Goal: Information Seeking & Learning: Learn about a topic

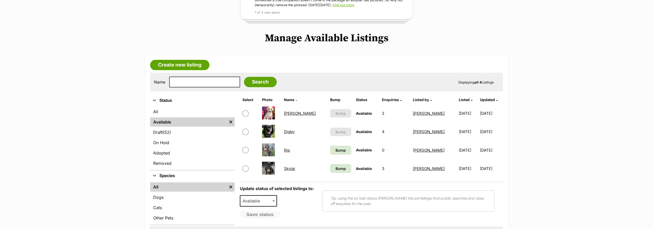
click at [294, 129] on link "Digby" at bounding box center [289, 131] width 11 height 5
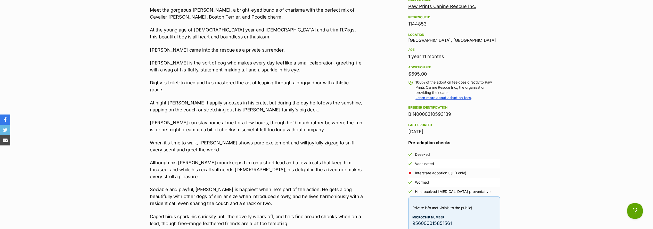
scroll to position [487, 0]
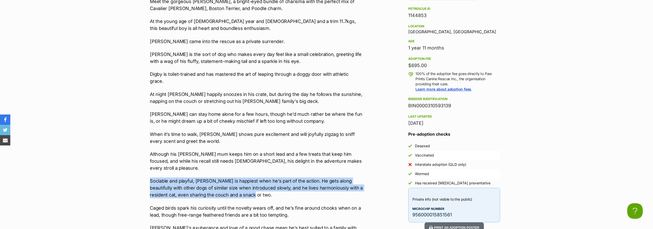
drag, startPoint x: 141, startPoint y: 165, endPoint x: 264, endPoint y: 178, distance: 123.8
copy p "Sociable and playful, [PERSON_NAME] is happiest when he’s part of the action. H…"
